Goal: Information Seeking & Learning: Check status

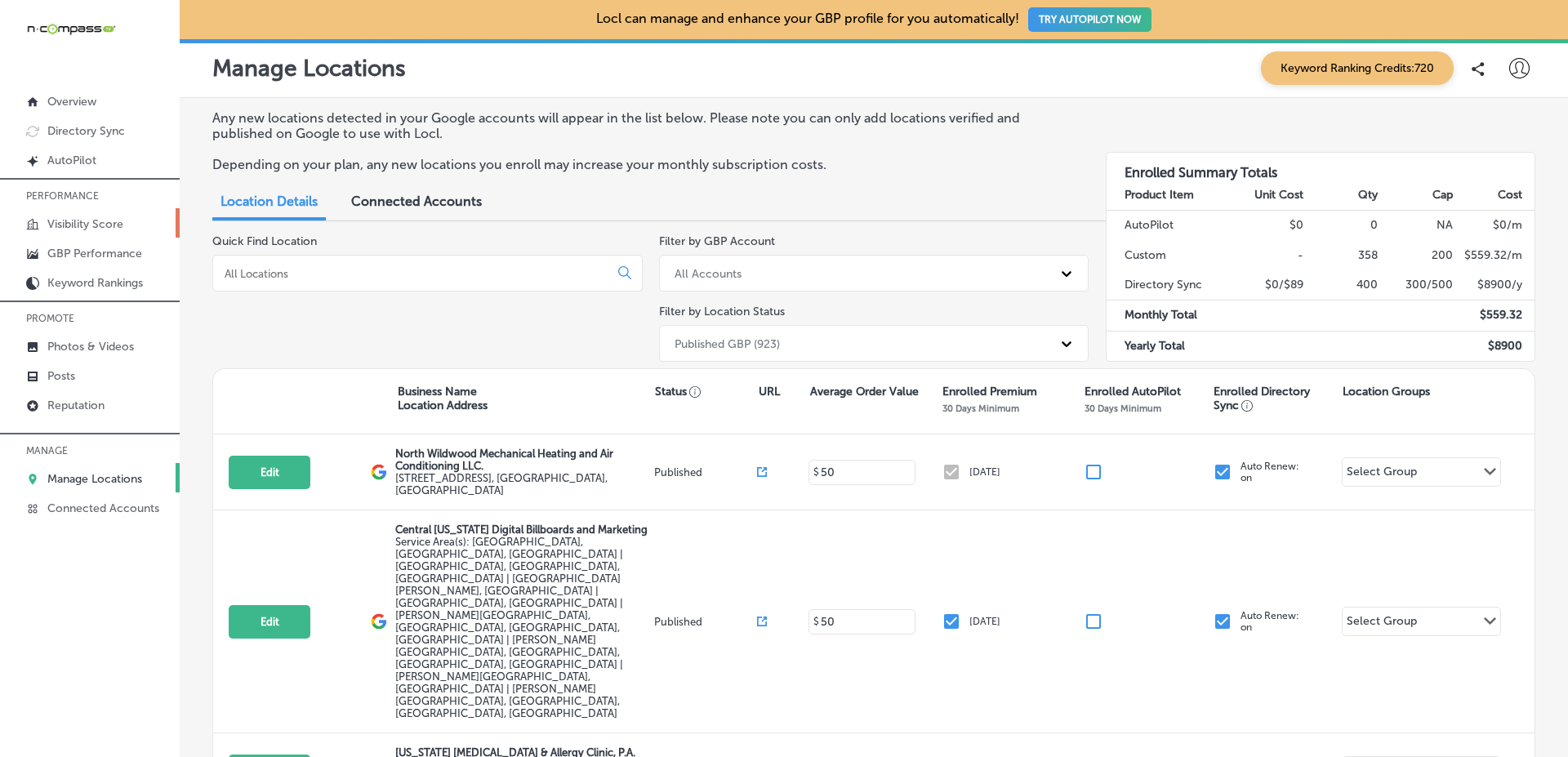
click at [126, 208] on link "Visibility Score" at bounding box center [90, 222] width 179 height 30
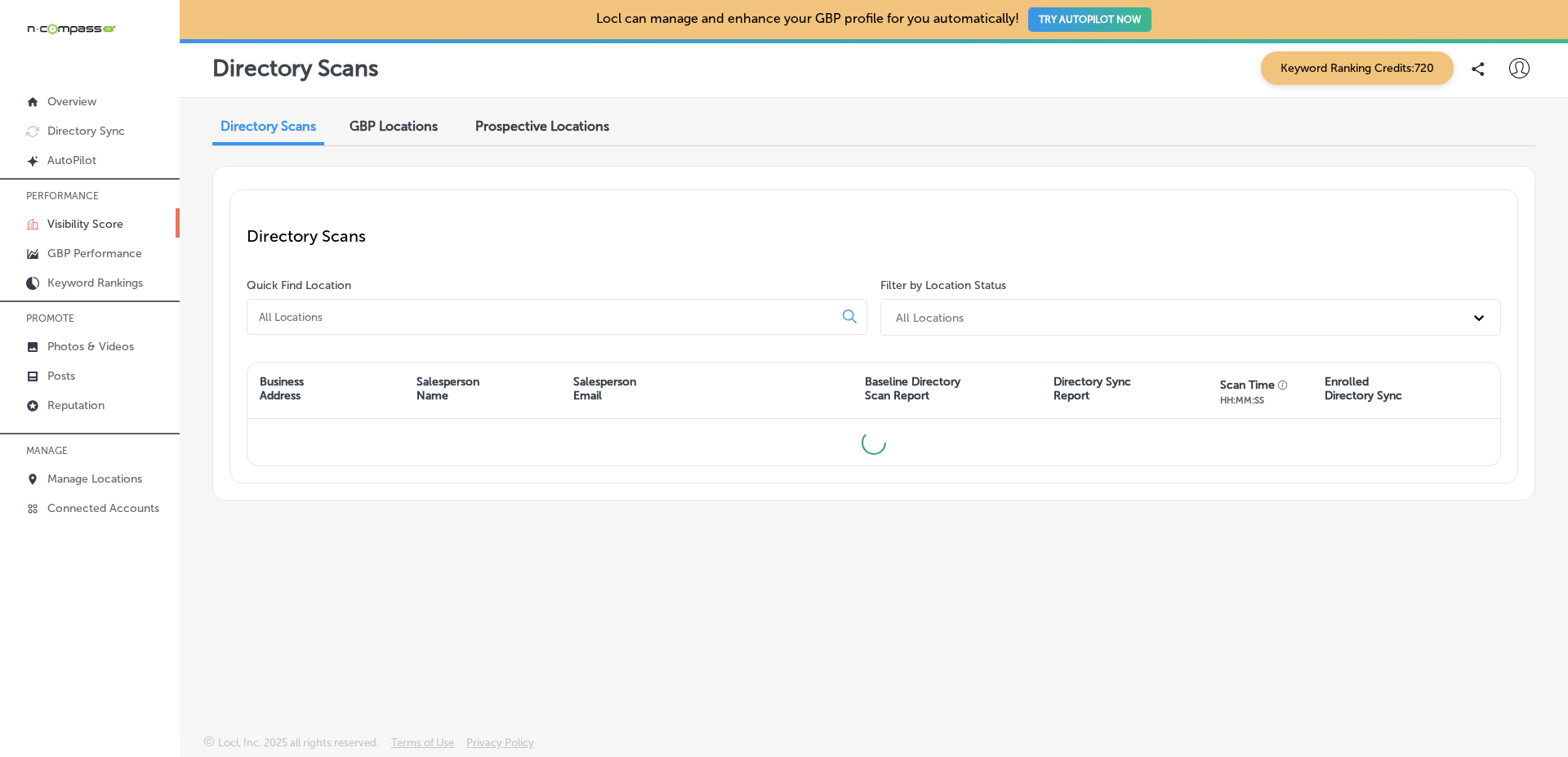
click at [740, 233] on p "Directory Scans" at bounding box center [874, 235] width 1254 height 19
click at [403, 140] on div "GBP Locations" at bounding box center [393, 128] width 112 height 36
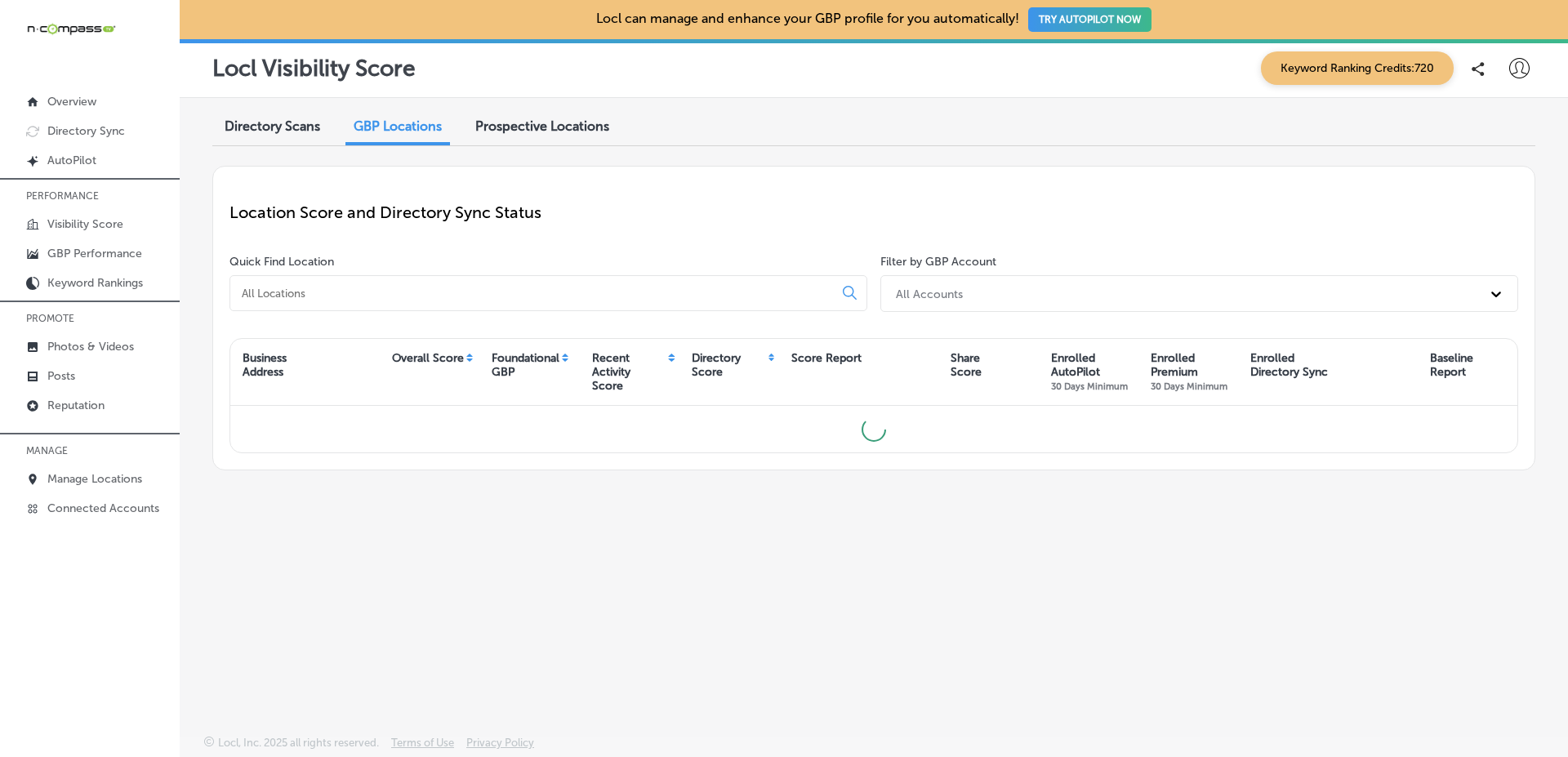
click at [521, 211] on p "Location Score and Directory Sync Status" at bounding box center [874, 211] width 1289 height 19
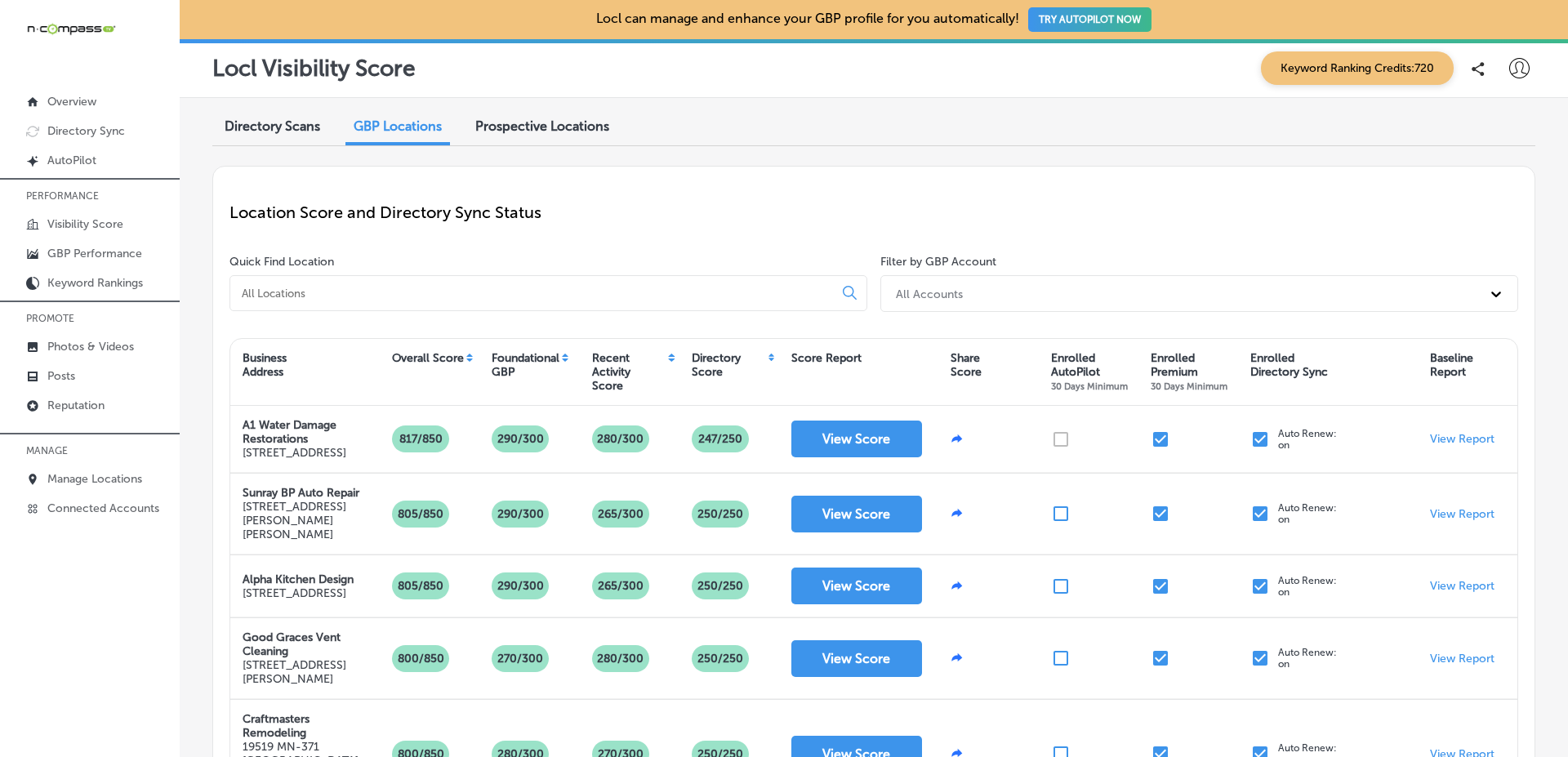
click at [762, 290] on input at bounding box center [535, 293] width 589 height 14
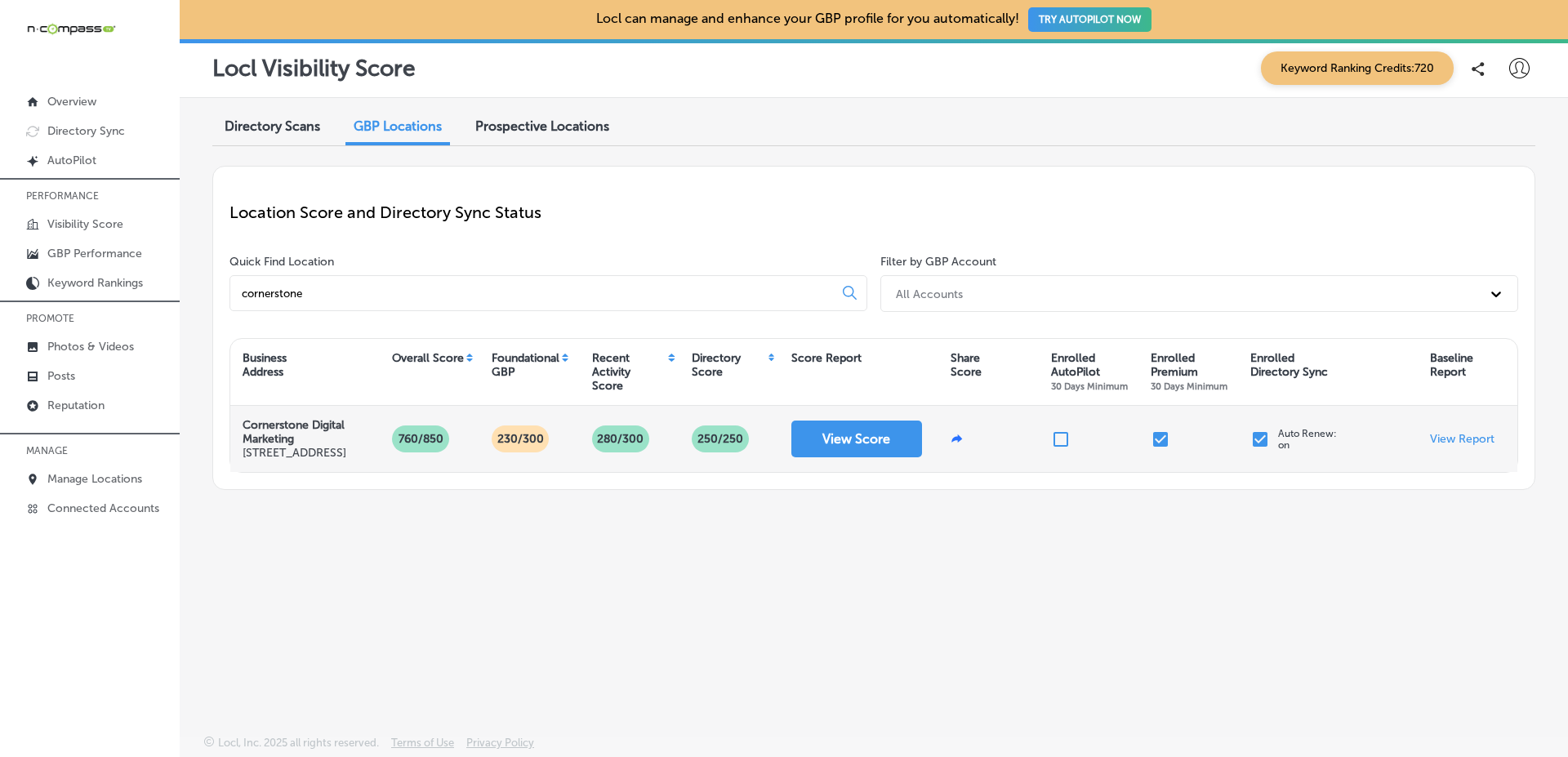
type input "cornerstone"
click at [265, 420] on strong "Cornerstone Digital Marketing" at bounding box center [293, 431] width 102 height 28
drag, startPoint x: 265, startPoint y: 420, endPoint x: 265, endPoint y: 438, distance: 18.0
click at [265, 438] on strong "Cornerstone Digital Marketing" at bounding box center [293, 431] width 102 height 28
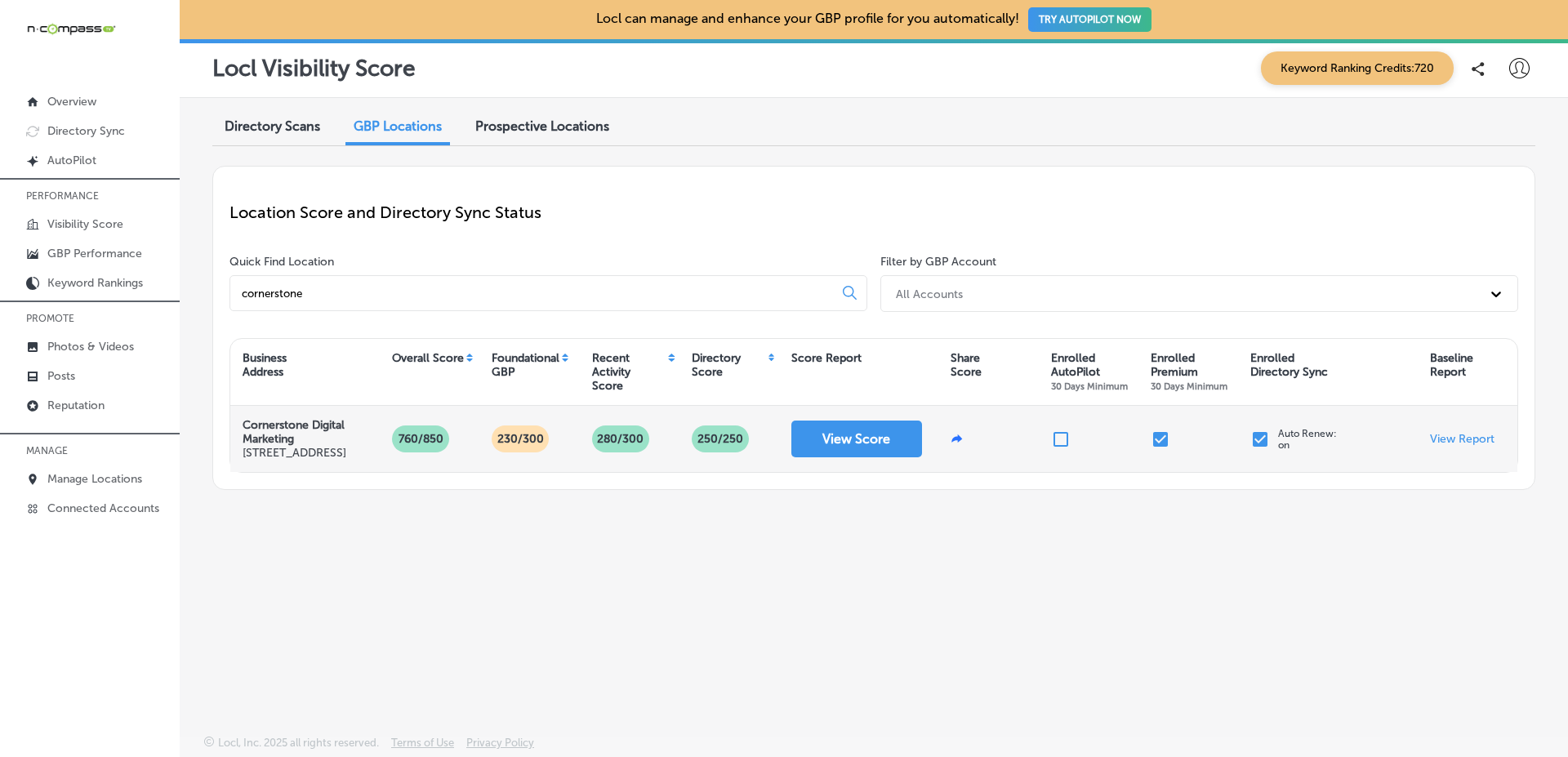
click at [260, 425] on strong "Cornerstone Digital Marketing" at bounding box center [293, 431] width 102 height 28
drag, startPoint x: 260, startPoint y: 425, endPoint x: 264, endPoint y: 434, distance: 9.8
click at [264, 434] on strong "Cornerstone Digital Marketing" at bounding box center [293, 431] width 102 height 28
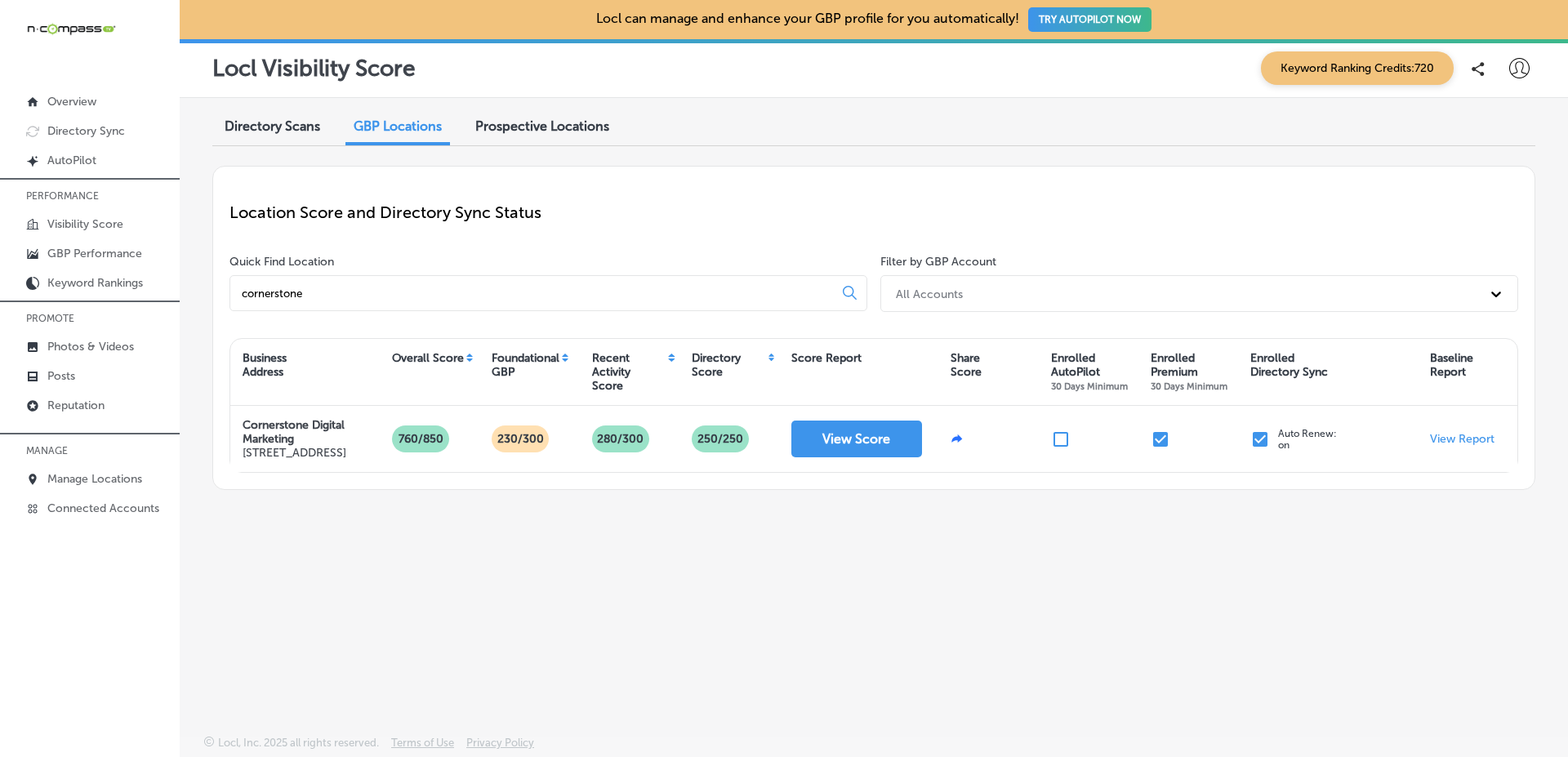
click at [304, 131] on span "Directory Scans" at bounding box center [272, 126] width 96 height 15
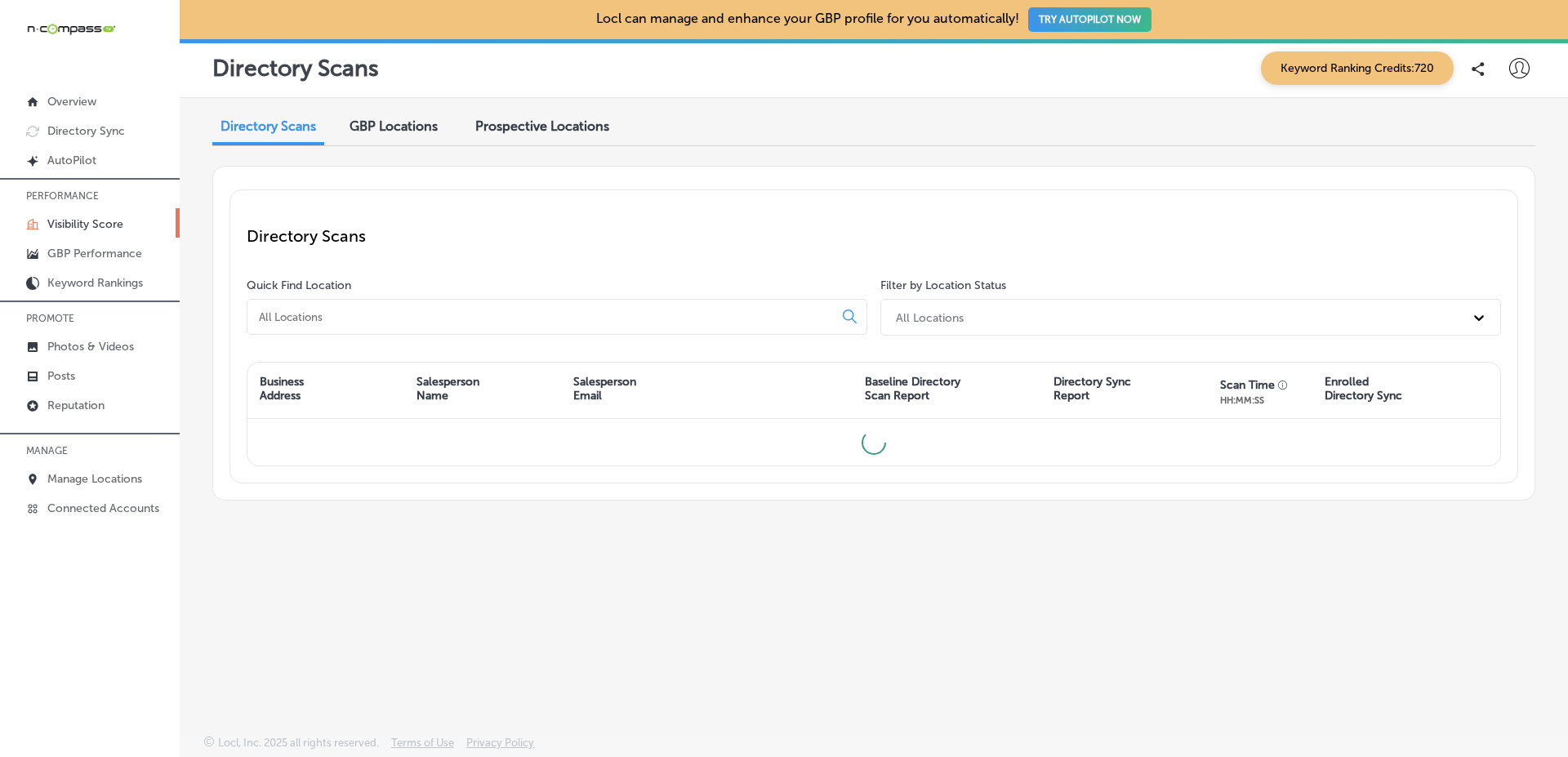
click at [494, 319] on input at bounding box center [543, 316] width 573 height 14
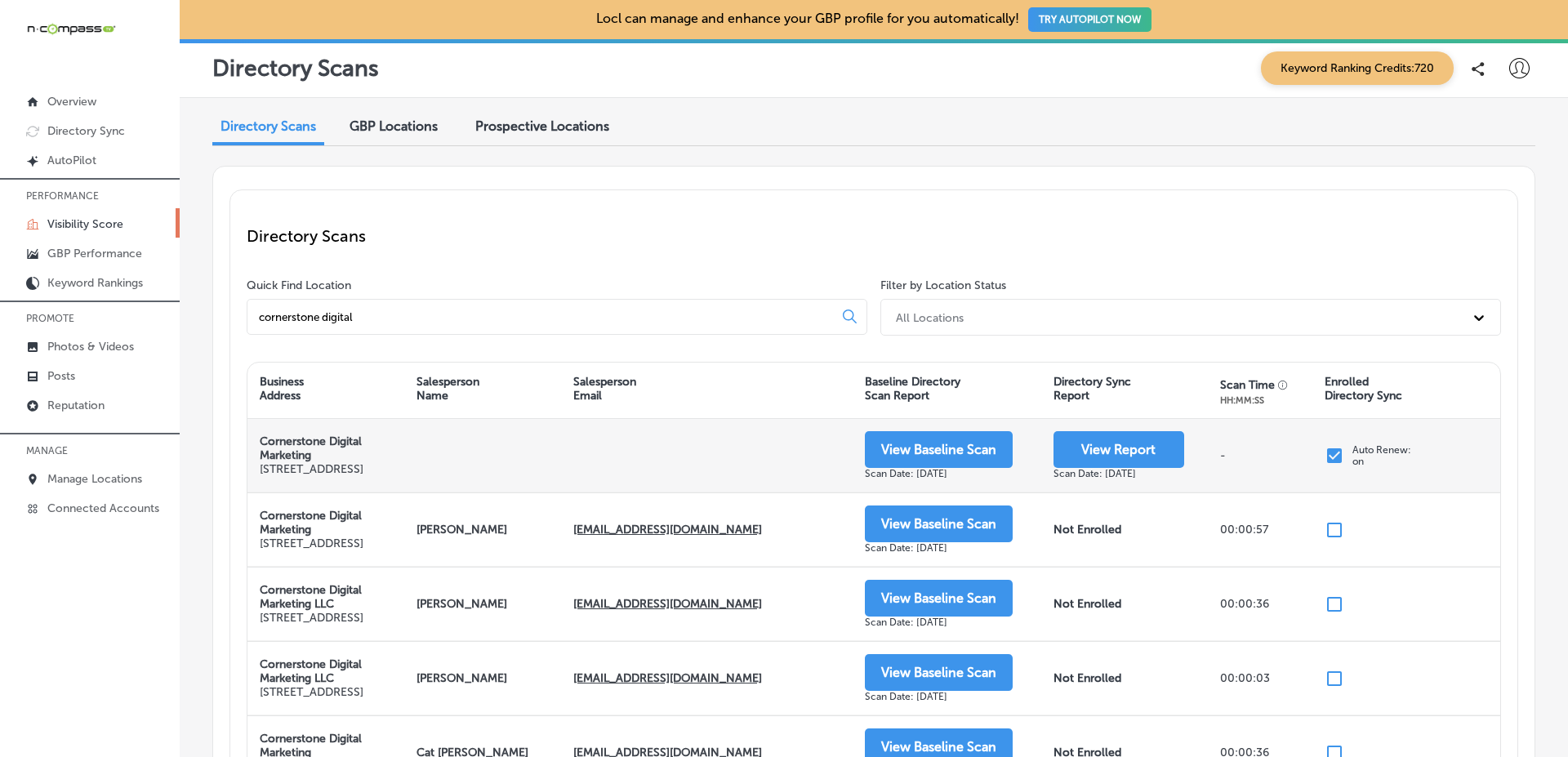
type input "cornerstone digital"
click at [271, 445] on strong "Cornerstone Digital Marketing" at bounding box center [310, 448] width 102 height 28
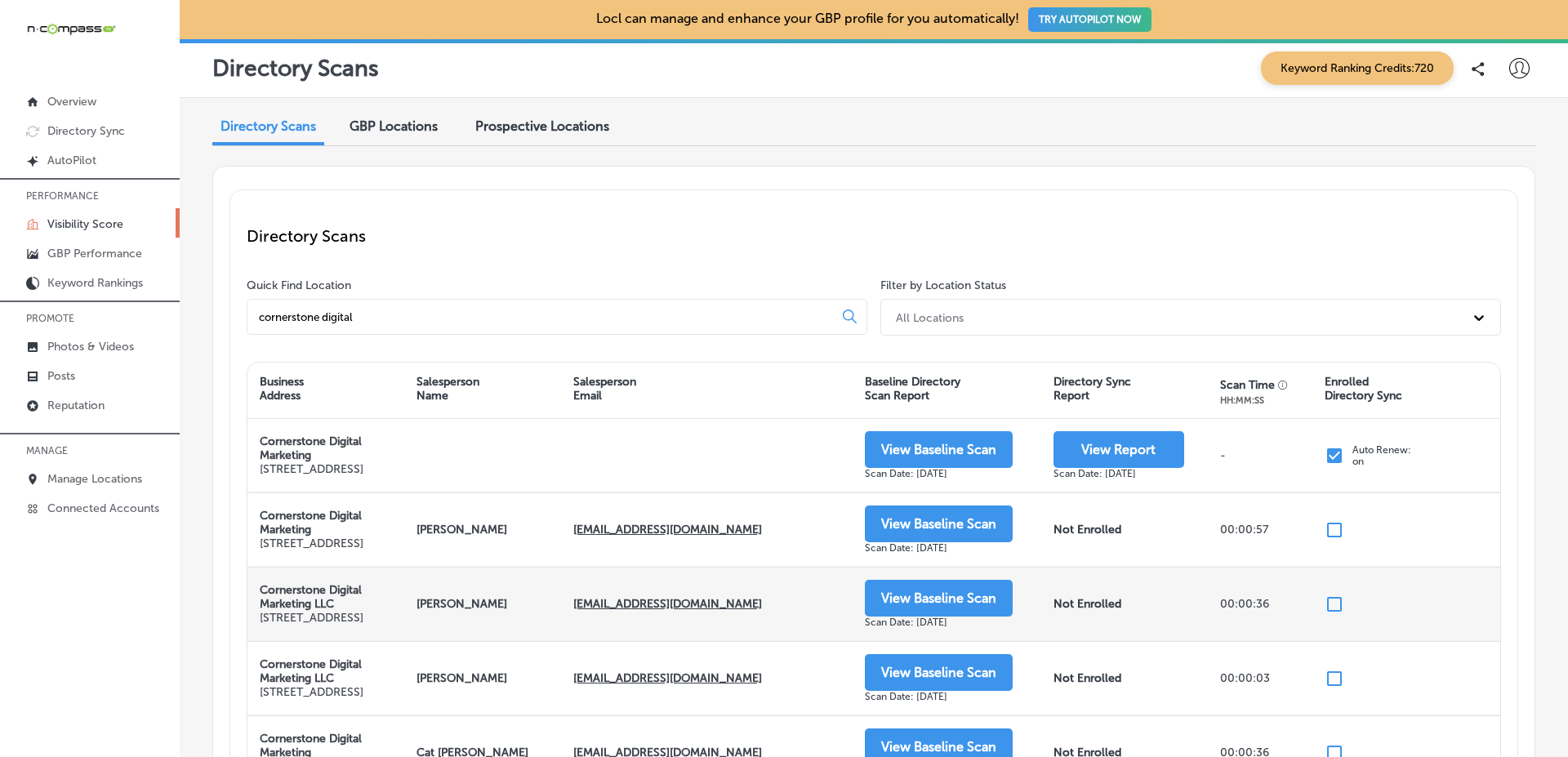
click at [274, 611] on strong "Cornerstone Digital Marketing LLC" at bounding box center [310, 596] width 102 height 28
drag, startPoint x: 273, startPoint y: 618, endPoint x: 386, endPoint y: 654, distance: 118.6
click at [386, 625] on div "Cornerstone Digital Marketing LLC [STREET_ADDRESS]" at bounding box center [326, 603] width 132 height 41
click at [386, 625] on p "[STREET_ADDRESS]" at bounding box center [326, 617] width 132 height 14
drag, startPoint x: 386, startPoint y: 654, endPoint x: 289, endPoint y: 606, distance: 108.2
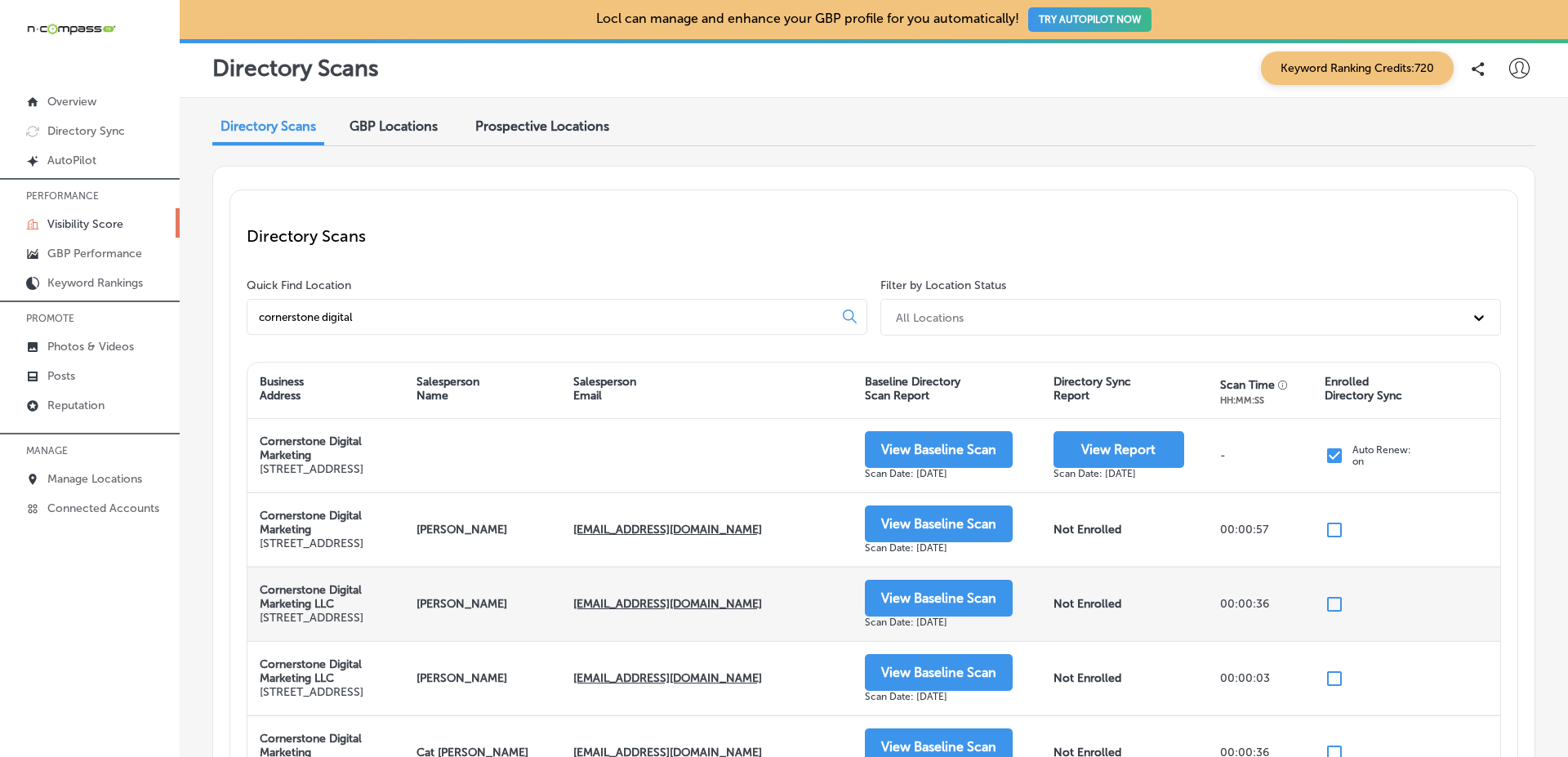
click at [289, 606] on div "Cornerstone Digital Marketing LLC [STREET_ADDRESS]" at bounding box center [326, 604] width 156 height 73
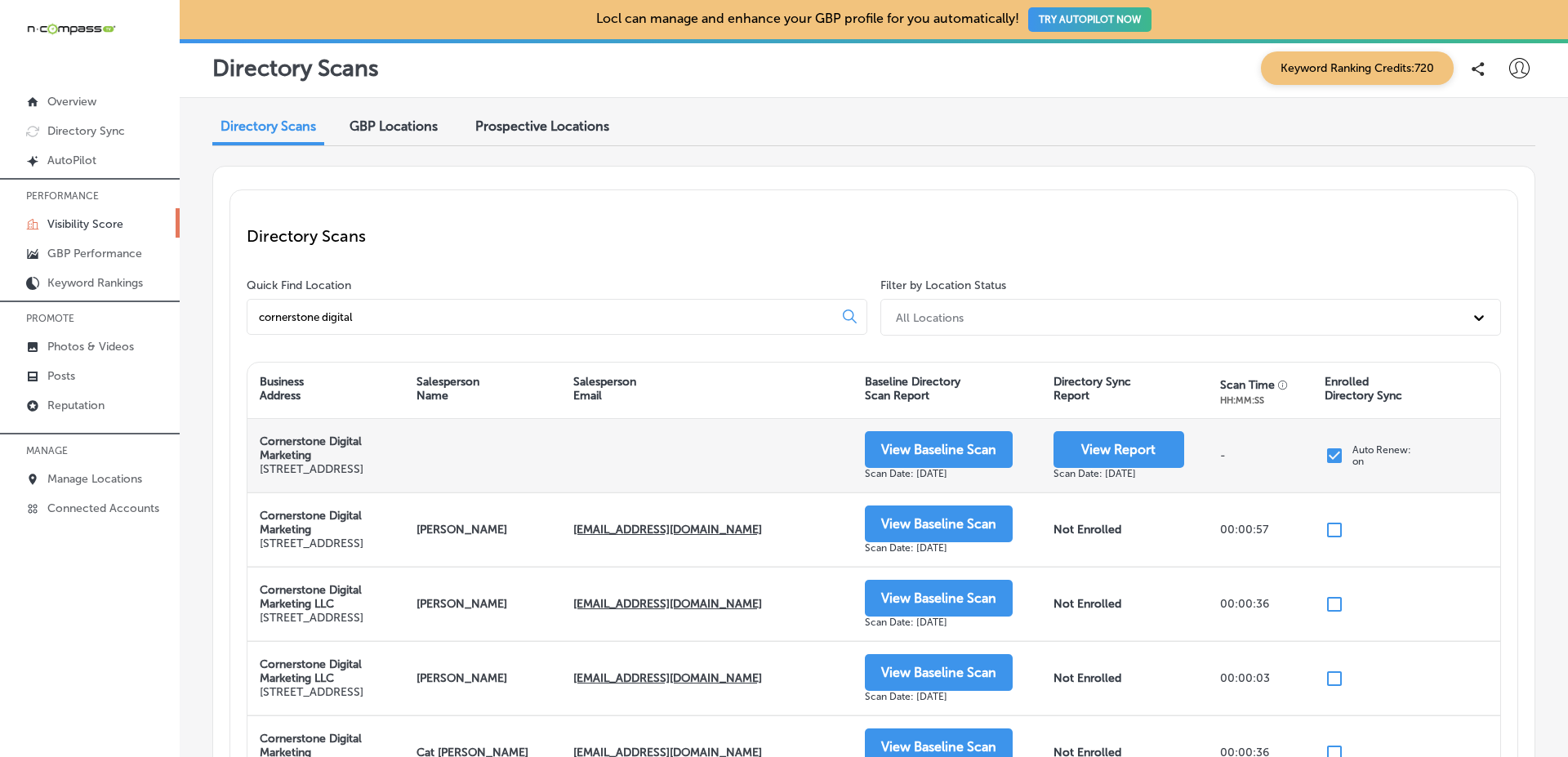
click at [277, 444] on strong "Cornerstone Digital Marketing" at bounding box center [310, 448] width 102 height 28
drag, startPoint x: 277, startPoint y: 444, endPoint x: 287, endPoint y: 481, distance: 38.3
click at [287, 476] on div "Cornerstone Digital Marketing [STREET_ADDRESS]" at bounding box center [326, 455] width 132 height 41
click at [287, 476] on p "[STREET_ADDRESS]" at bounding box center [326, 469] width 132 height 14
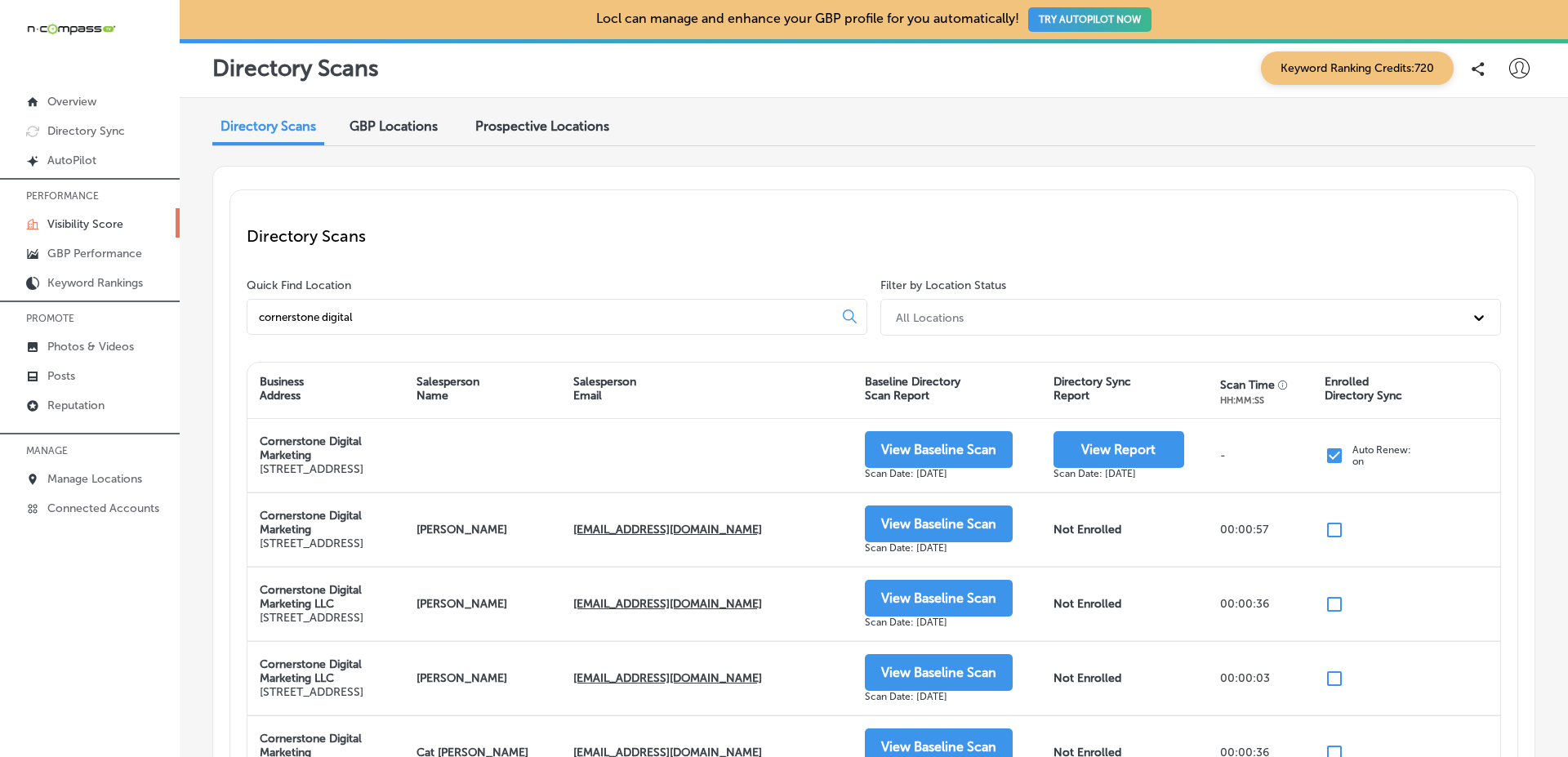
click at [887, 233] on p "Directory Scans" at bounding box center [874, 235] width 1254 height 19
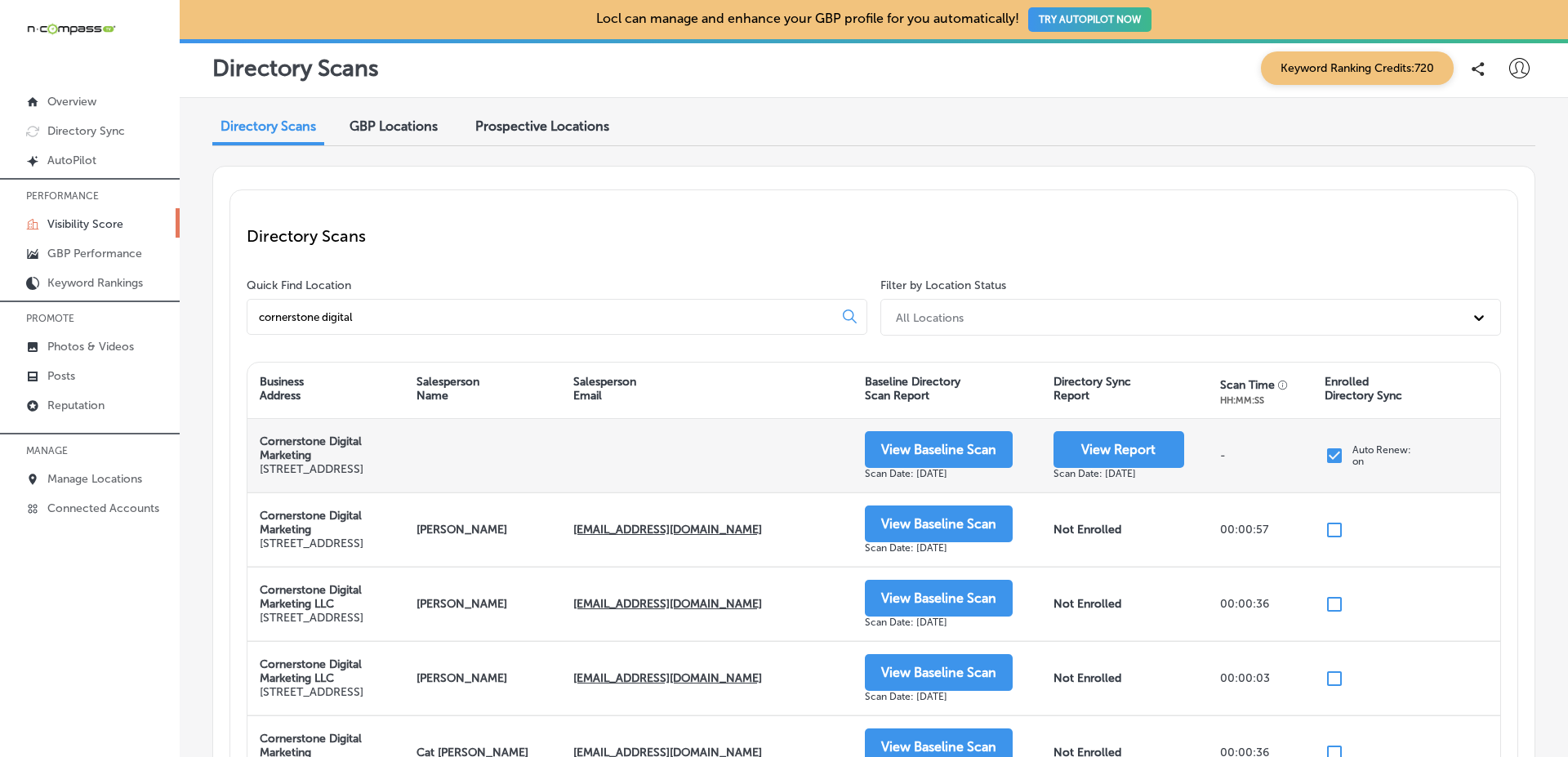
click at [271, 464] on p "[STREET_ADDRESS]" at bounding box center [326, 469] width 132 height 14
drag, startPoint x: 271, startPoint y: 464, endPoint x: 370, endPoint y: 479, distance: 100.1
click at [370, 476] on p "[STREET_ADDRESS]" at bounding box center [326, 469] width 132 height 14
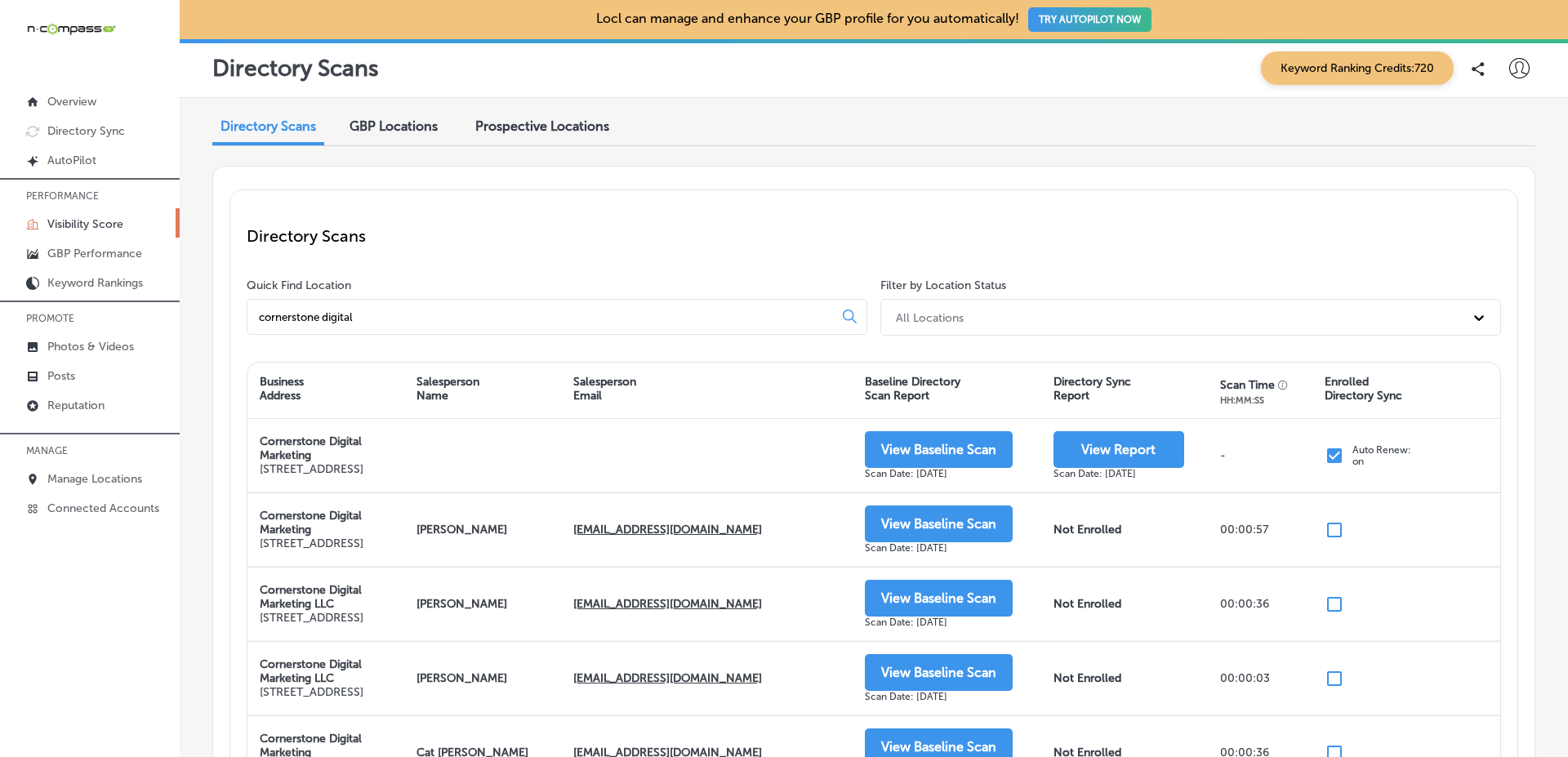
copy p "[STREET_ADDRESS]"
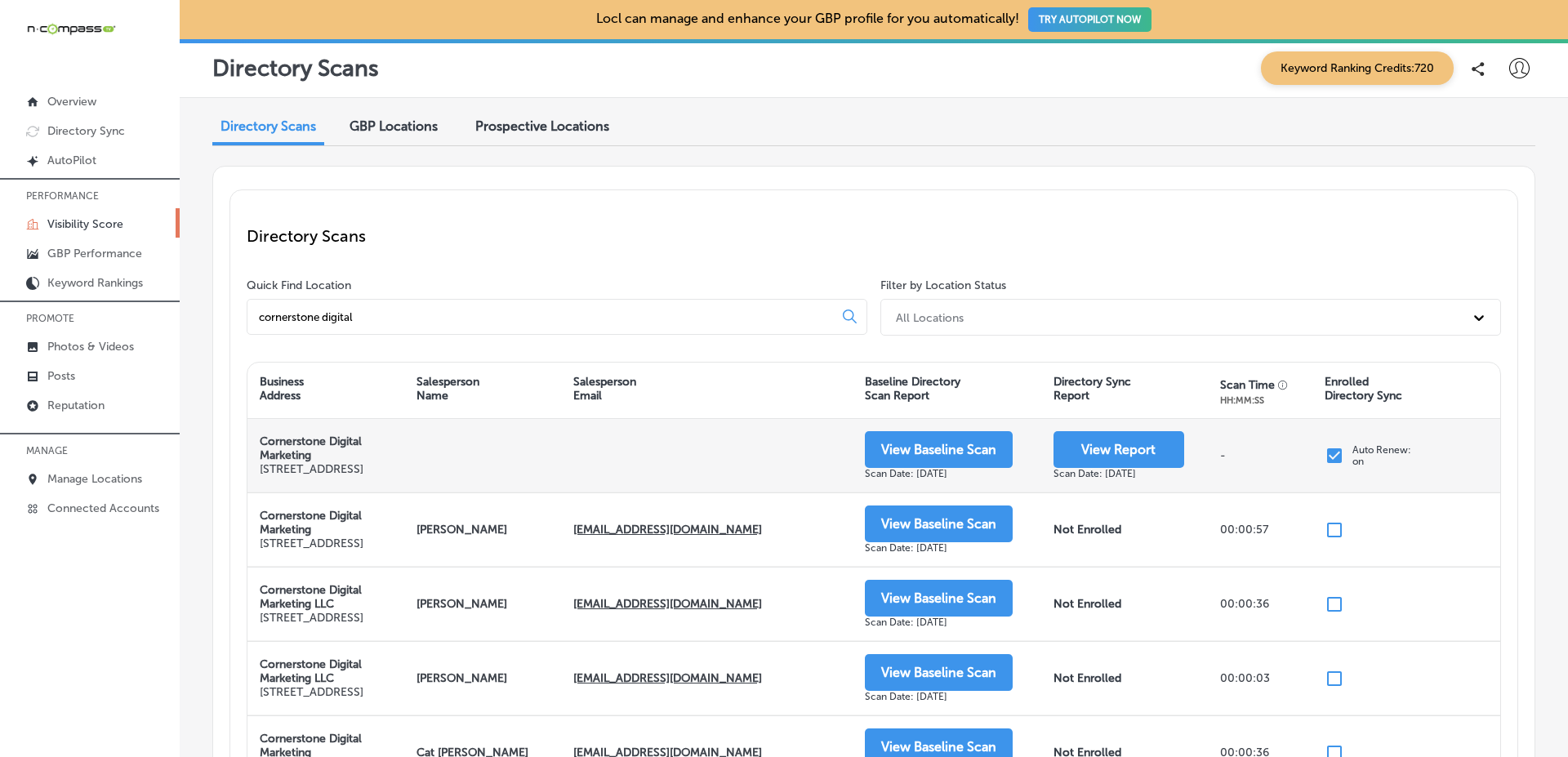
click at [271, 438] on strong "Cornerstone Digital Marketing" at bounding box center [310, 448] width 102 height 28
drag, startPoint x: 271, startPoint y: 438, endPoint x: 295, endPoint y: 451, distance: 27.3
click at [295, 451] on strong "Cornerstone Digital Marketing" at bounding box center [310, 448] width 102 height 28
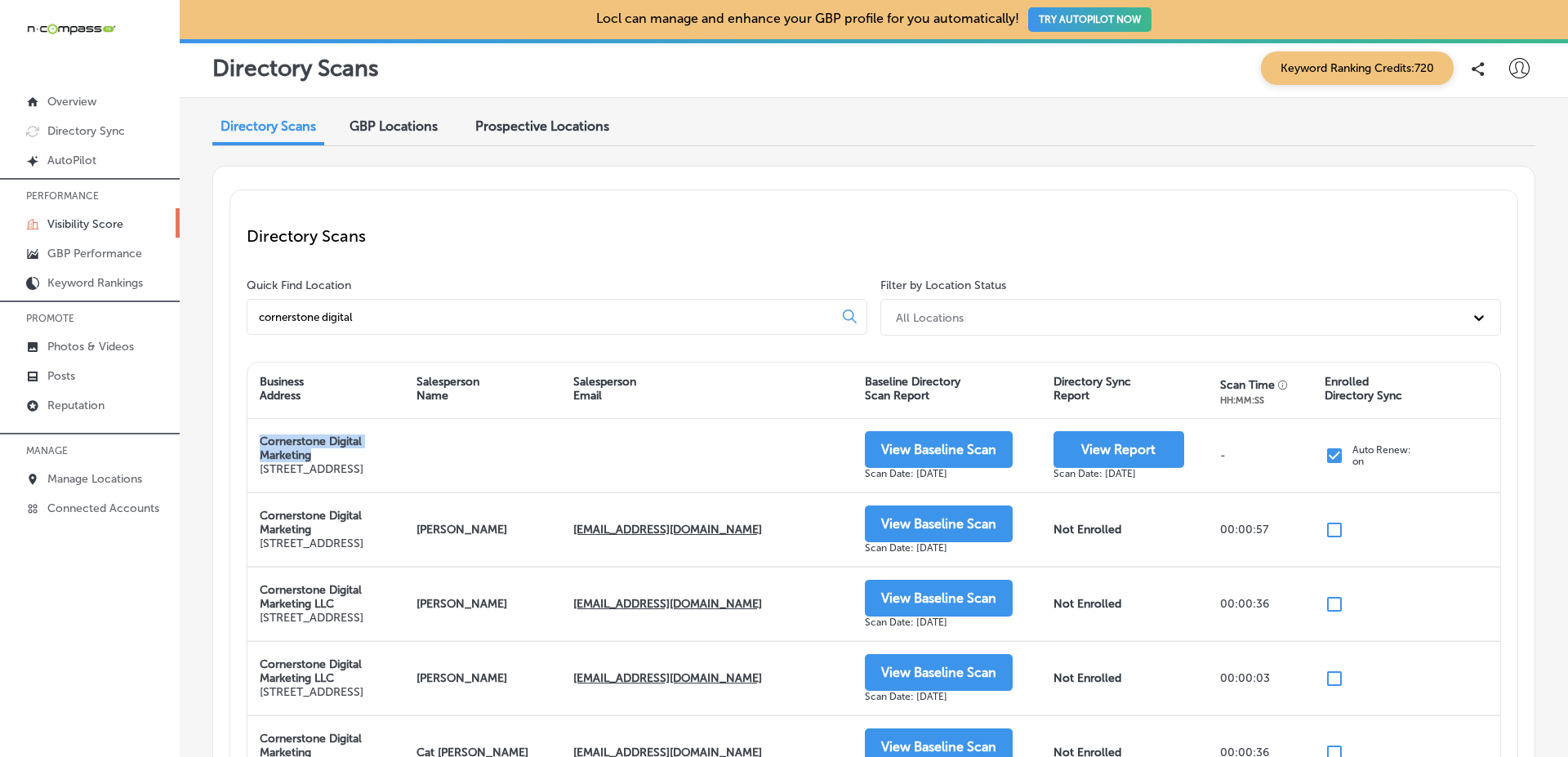
copy strong "Cornerstone Digital Marketing"
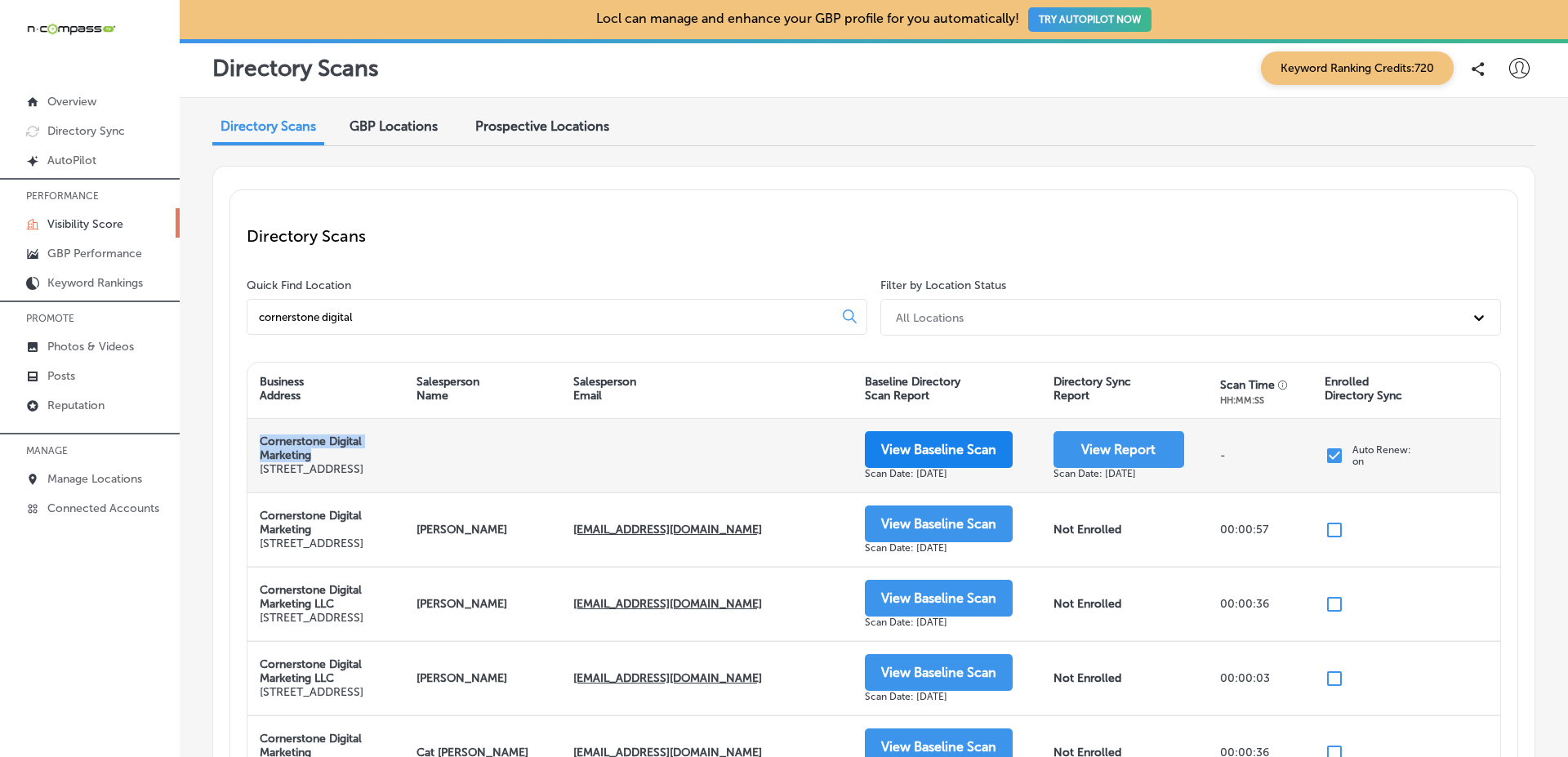
click at [969, 461] on button "View Baseline Scan" at bounding box center [939, 449] width 148 height 36
